Goal: Find specific page/section: Find specific page/section

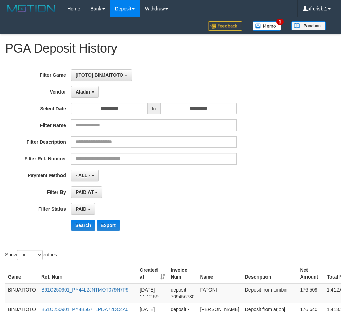
select select "**********"
select select "*"
select select "**"
click at [90, 226] on button "Search" at bounding box center [83, 225] width 24 height 11
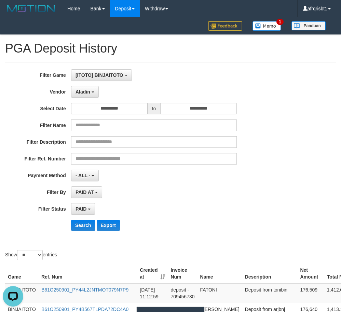
scroll to position [103, 0]
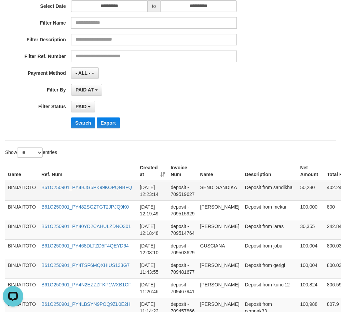
click at [211, 186] on td "SENDI SANDIKA" at bounding box center [220, 191] width 45 height 20
copy td "SENDI SANDIKA"
drag, startPoint x: 211, startPoint y: 186, endPoint x: 231, endPoint y: 187, distance: 20.5
click at [231, 187] on td "SENDI SANDIKA" at bounding box center [220, 191] width 45 height 20
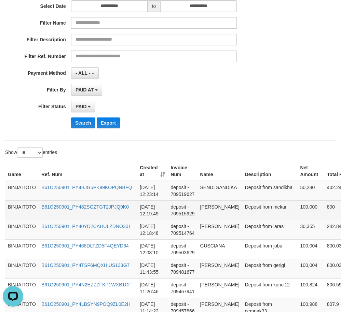
click at [211, 213] on td "[PERSON_NAME]" at bounding box center [220, 210] width 45 height 19
drag, startPoint x: 211, startPoint y: 214, endPoint x: 229, endPoint y: 225, distance: 21.6
click at [229, 220] on td "[PERSON_NAME]" at bounding box center [220, 210] width 45 height 19
copy td "[PERSON_NAME]"
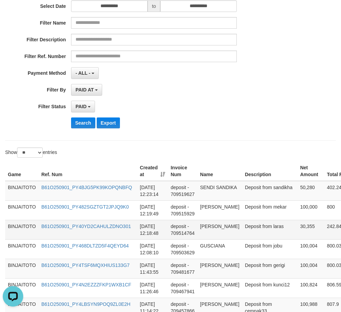
click at [209, 233] on td "[PERSON_NAME]" at bounding box center [220, 229] width 45 height 19
copy td "[PERSON_NAME]"
click at [209, 233] on td "[PERSON_NAME]" at bounding box center [220, 229] width 45 height 19
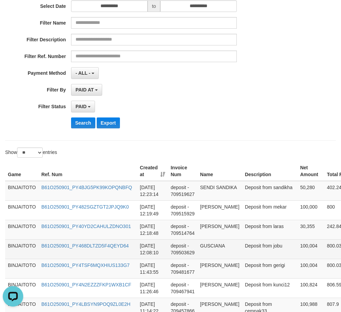
click at [211, 253] on td "GUSCIANA" at bounding box center [220, 249] width 45 height 19
copy td "GUSCIANA"
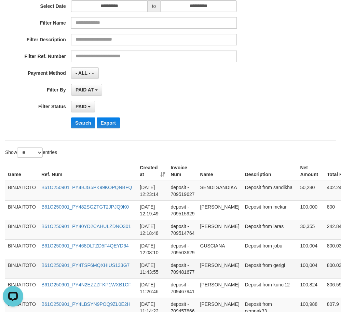
click at [209, 272] on td "[PERSON_NAME]" at bounding box center [220, 268] width 45 height 19
copy td "[PERSON_NAME]"
drag, startPoint x: 209, startPoint y: 272, endPoint x: 219, endPoint y: 271, distance: 9.9
click at [219, 271] on td "[PERSON_NAME]" at bounding box center [220, 268] width 45 height 19
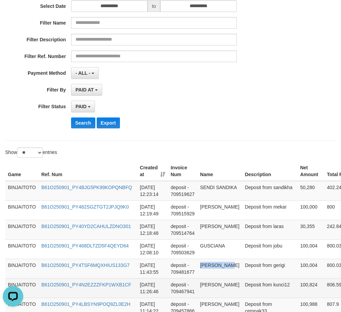
click at [205, 291] on td "[PERSON_NAME]" at bounding box center [220, 288] width 45 height 19
drag, startPoint x: 209, startPoint y: 291, endPoint x: 221, endPoint y: 291, distance: 12.6
click at [221, 291] on td "[PERSON_NAME]" at bounding box center [220, 288] width 45 height 19
copy td "[PERSON_NAME]"
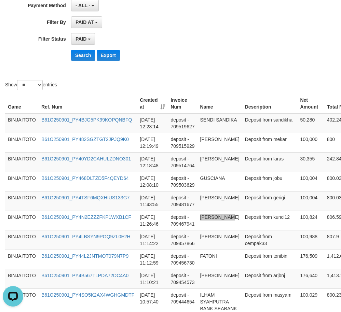
scroll to position [171, 0]
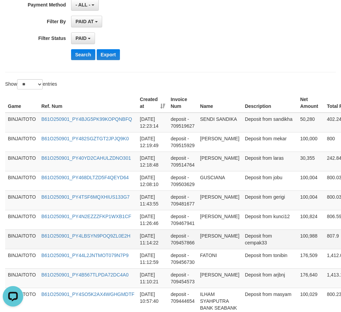
click at [217, 247] on td "[PERSON_NAME]" at bounding box center [220, 239] width 45 height 19
copy td "[PERSON_NAME]"
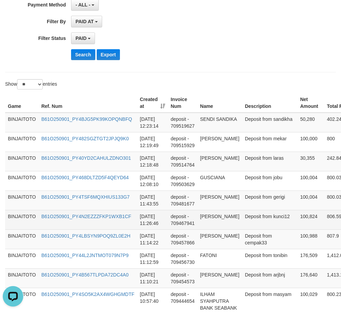
click at [204, 224] on td "[PERSON_NAME]" at bounding box center [220, 219] width 45 height 19
copy td "[PERSON_NAME]"
drag, startPoint x: 205, startPoint y: 224, endPoint x: 217, endPoint y: 224, distance: 11.6
click at [217, 224] on td "[PERSON_NAME]" at bounding box center [220, 219] width 45 height 19
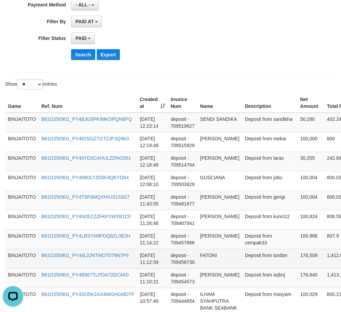
click at [207, 269] on td "FATONI" at bounding box center [220, 258] width 45 height 19
copy td "FATONI"
click at [207, 269] on td "FATONI" at bounding box center [220, 258] width 45 height 19
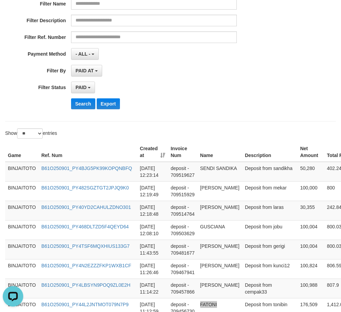
scroll to position [68, 0]
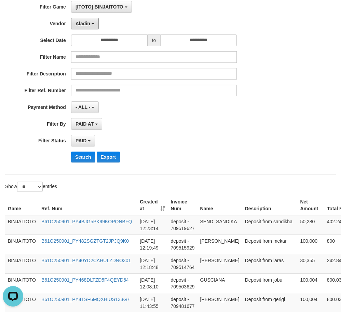
click at [88, 29] on button "Aladin" at bounding box center [85, 24] width 28 height 12
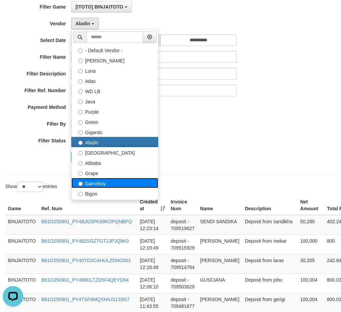
click at [107, 180] on label "Gameboy" at bounding box center [114, 183] width 87 height 10
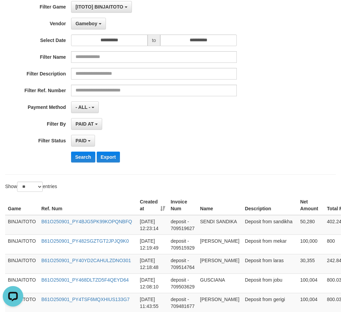
select select "**********"
click at [86, 159] on button "Search" at bounding box center [83, 157] width 24 height 11
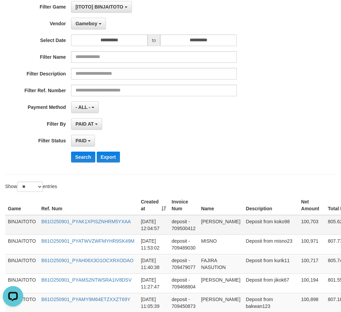
click at [212, 218] on td "[PERSON_NAME]" at bounding box center [220, 225] width 45 height 20
copy td "[PERSON_NAME]"
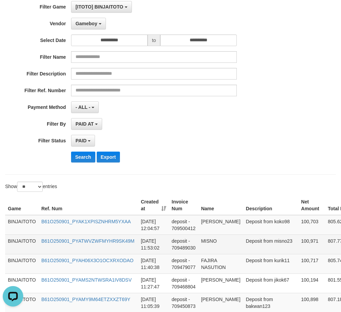
click at [207, 247] on td "MISNO" at bounding box center [220, 244] width 45 height 19
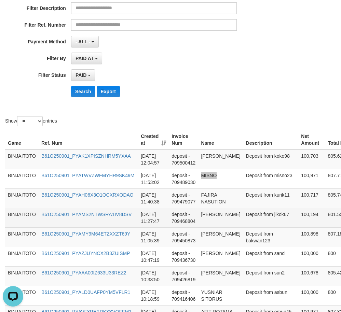
scroll to position [137, 0]
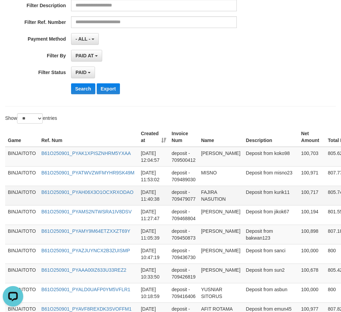
click at [209, 205] on td "FAJIRA NASUTION" at bounding box center [220, 195] width 45 height 19
drag, startPoint x: 209, startPoint y: 208, endPoint x: 215, endPoint y: 212, distance: 6.9
click at [215, 205] on td "FAJIRA NASUTION" at bounding box center [220, 195] width 45 height 19
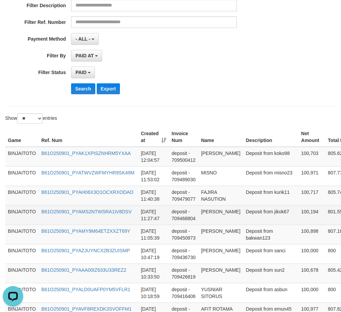
click at [203, 225] on td "[PERSON_NAME]" at bounding box center [220, 214] width 45 height 19
drag, startPoint x: 203, startPoint y: 225, endPoint x: 220, endPoint y: 234, distance: 19.0
click at [220, 225] on td "[PERSON_NAME]" at bounding box center [220, 214] width 45 height 19
